Goal: Find specific page/section: Find specific page/section

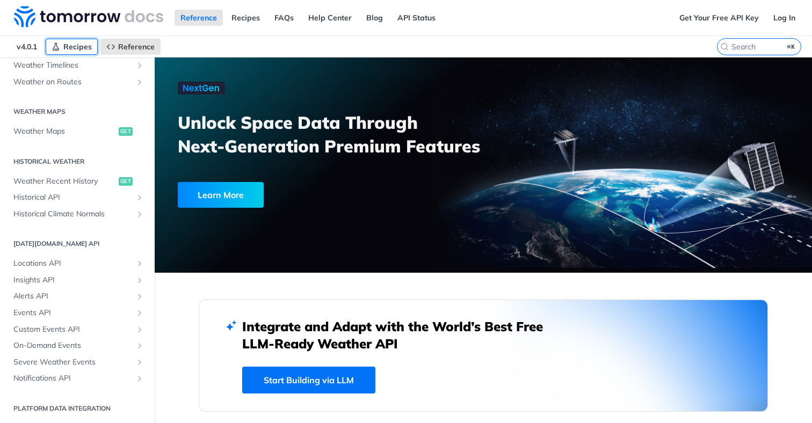
click at [78, 46] on span "Recipes" at bounding box center [77, 47] width 28 height 10
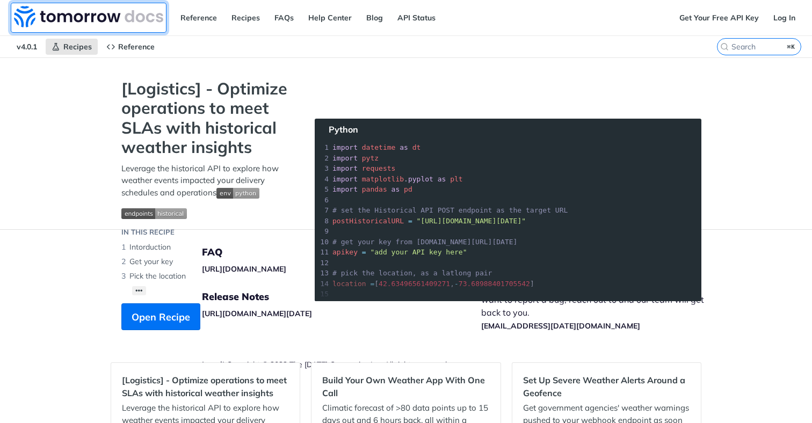
click at [111, 20] on img at bounding box center [88, 16] width 149 height 21
